Goal: Navigation & Orientation: Go to known website

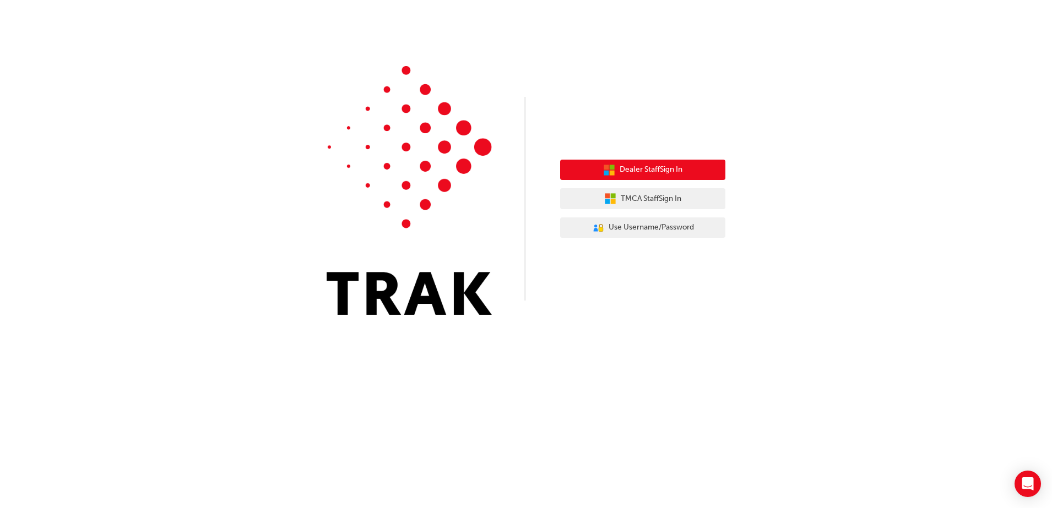
click at [646, 173] on span "Dealer Staff Sign In" at bounding box center [650, 170] width 63 height 13
